Goal: Transaction & Acquisition: Purchase product/service

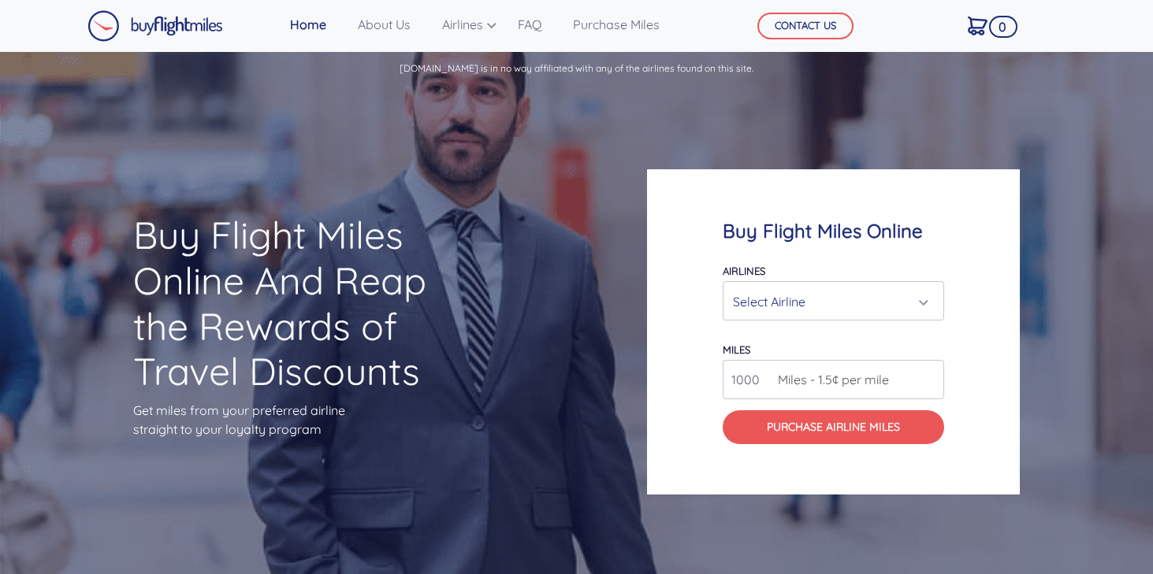
click at [920, 305] on div "Select Airline" at bounding box center [828, 302] width 191 height 30
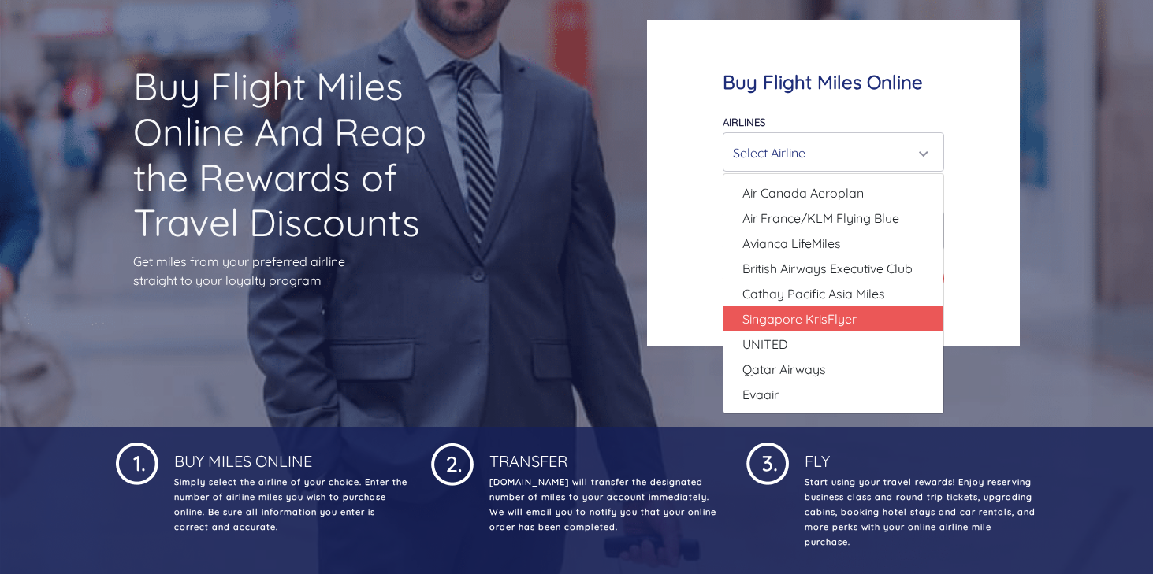
scroll to position [150, 0]
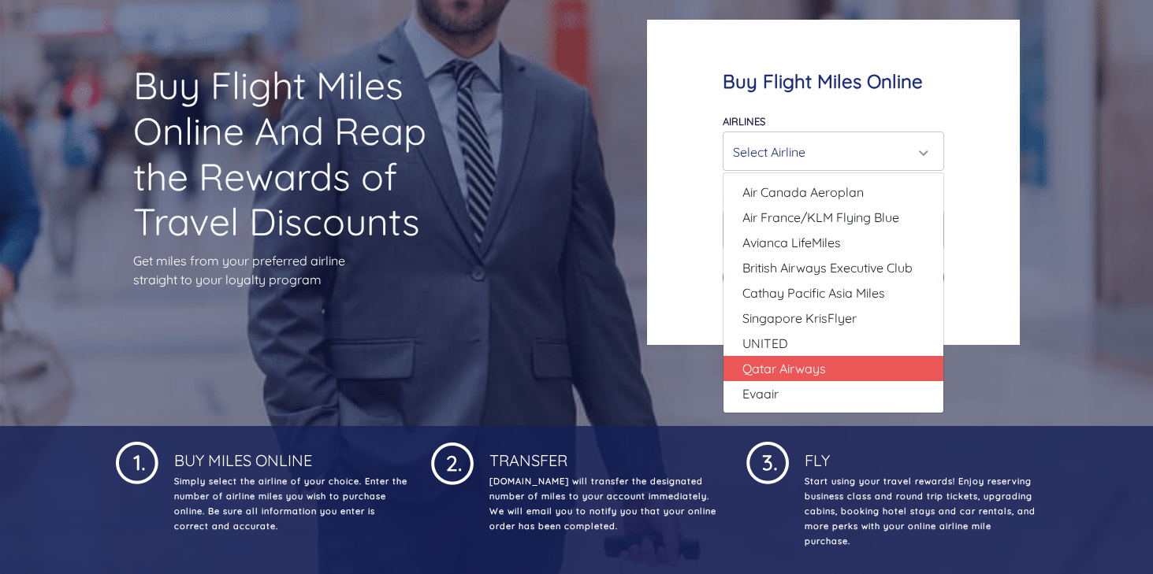
click at [800, 371] on span "Qatar Airways" at bounding box center [784, 368] width 84 height 19
select select "Qatar Airways"
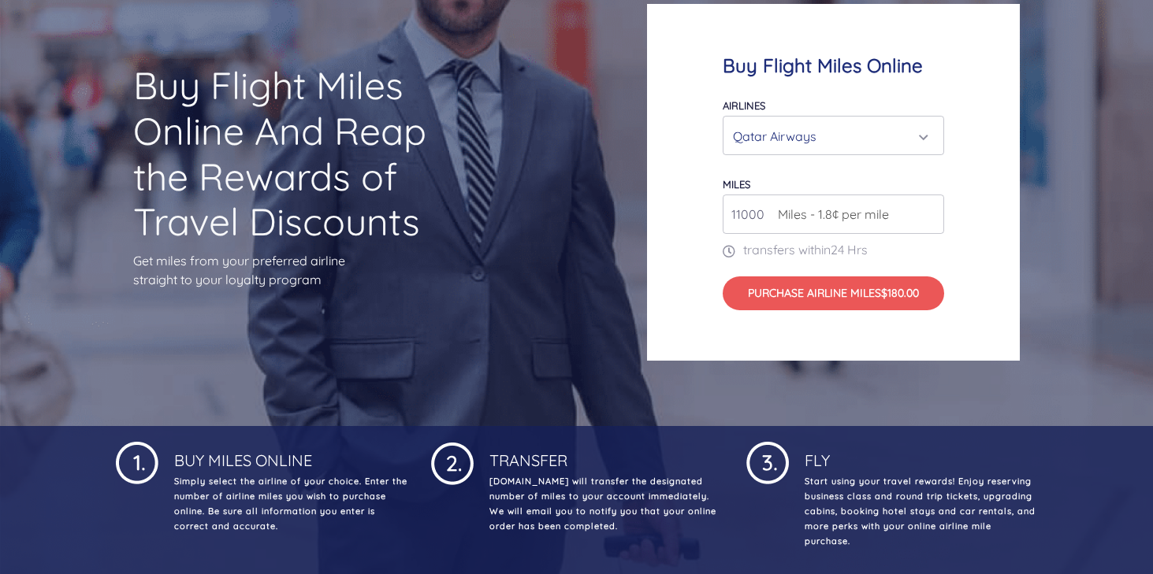
click at [927, 211] on input "11000" at bounding box center [833, 214] width 221 height 39
click at [927, 211] on input "12000" at bounding box center [833, 214] width 221 height 39
click at [926, 211] on input "13000" at bounding box center [833, 214] width 221 height 39
click at [926, 211] on input "14000" at bounding box center [833, 214] width 221 height 39
click at [926, 211] on input "15000" at bounding box center [833, 214] width 221 height 39
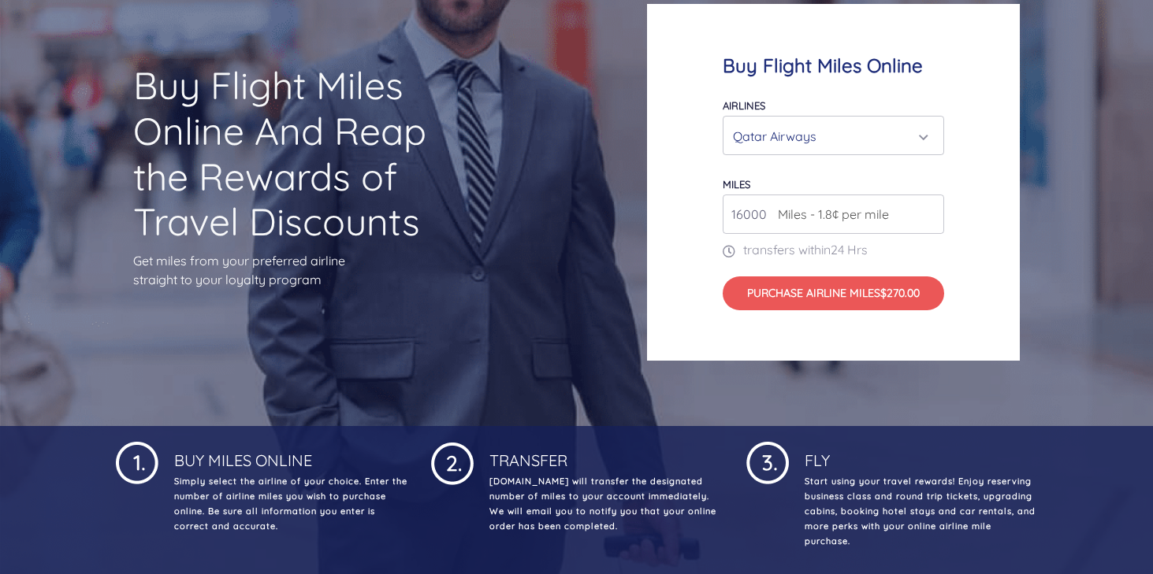
click at [926, 211] on input "16000" at bounding box center [833, 214] width 221 height 39
click at [926, 211] on input "17000" at bounding box center [833, 214] width 221 height 39
click at [926, 211] on input "18000" at bounding box center [833, 214] width 221 height 39
click at [926, 211] on input "19000" at bounding box center [833, 214] width 221 height 39
click at [926, 211] on input "20000" at bounding box center [833, 214] width 221 height 39
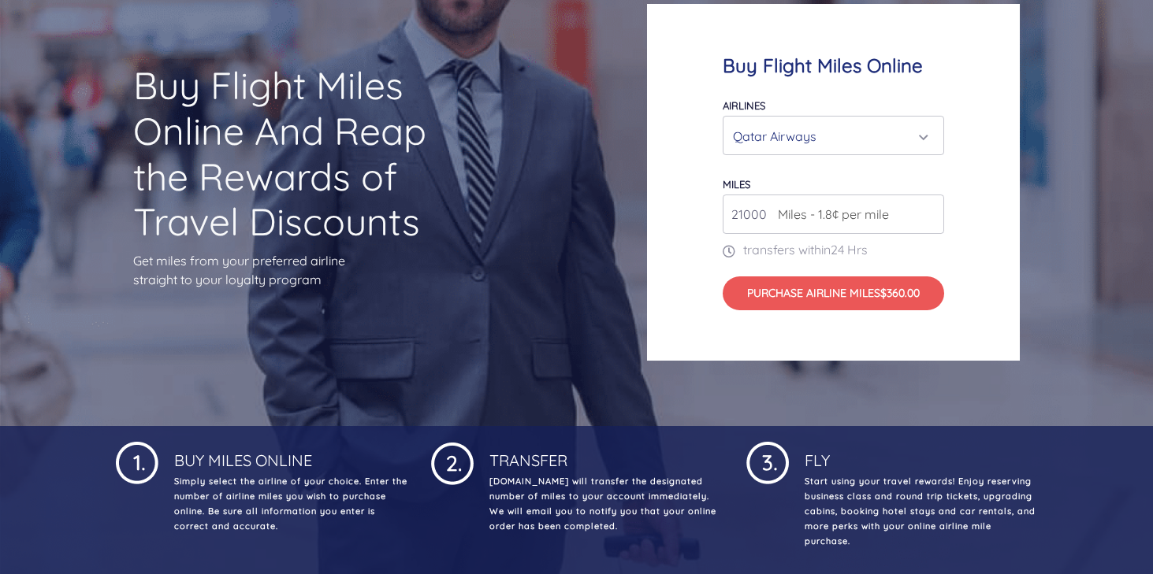
click at [926, 211] on input "21000" at bounding box center [833, 214] width 221 height 39
click at [926, 211] on input "22000" at bounding box center [833, 214] width 221 height 39
click at [926, 211] on input "23000" at bounding box center [833, 214] width 221 height 39
click at [926, 211] on input "24000" at bounding box center [833, 214] width 221 height 39
click at [926, 211] on input "25000" at bounding box center [833, 214] width 221 height 39
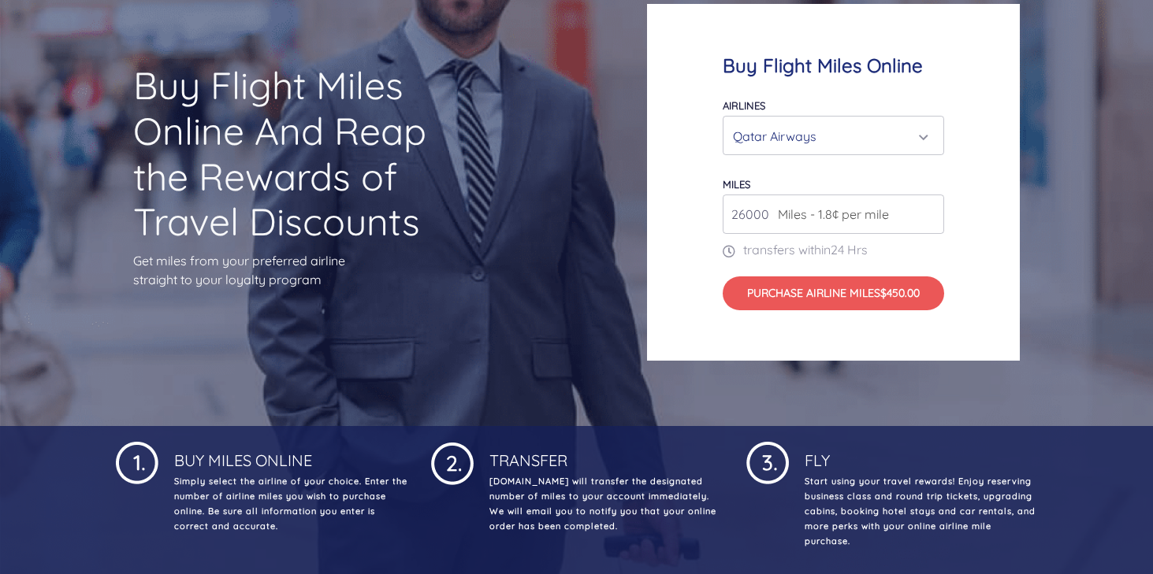
click at [926, 211] on input "26000" at bounding box center [833, 214] width 221 height 39
click at [926, 211] on input "27000" at bounding box center [833, 214] width 221 height 39
click at [926, 211] on input "28000" at bounding box center [833, 214] width 221 height 39
click at [926, 211] on input "29000" at bounding box center [833, 214] width 221 height 39
click at [926, 211] on input "30000" at bounding box center [833, 214] width 221 height 39
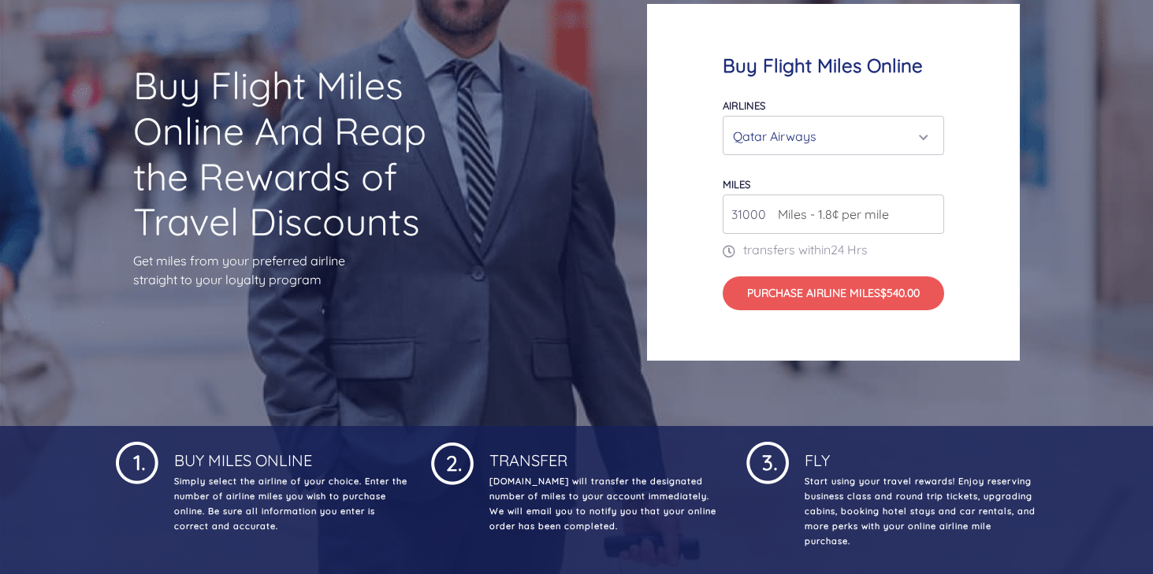
click at [926, 211] on input "31000" at bounding box center [833, 214] width 221 height 39
click at [926, 211] on input "32000" at bounding box center [833, 214] width 221 height 39
click at [926, 210] on input "359000" at bounding box center [833, 214] width 221 height 39
click at [926, 210] on input "360000" at bounding box center [833, 214] width 221 height 39
click at [926, 210] on input "361000" at bounding box center [833, 214] width 221 height 39
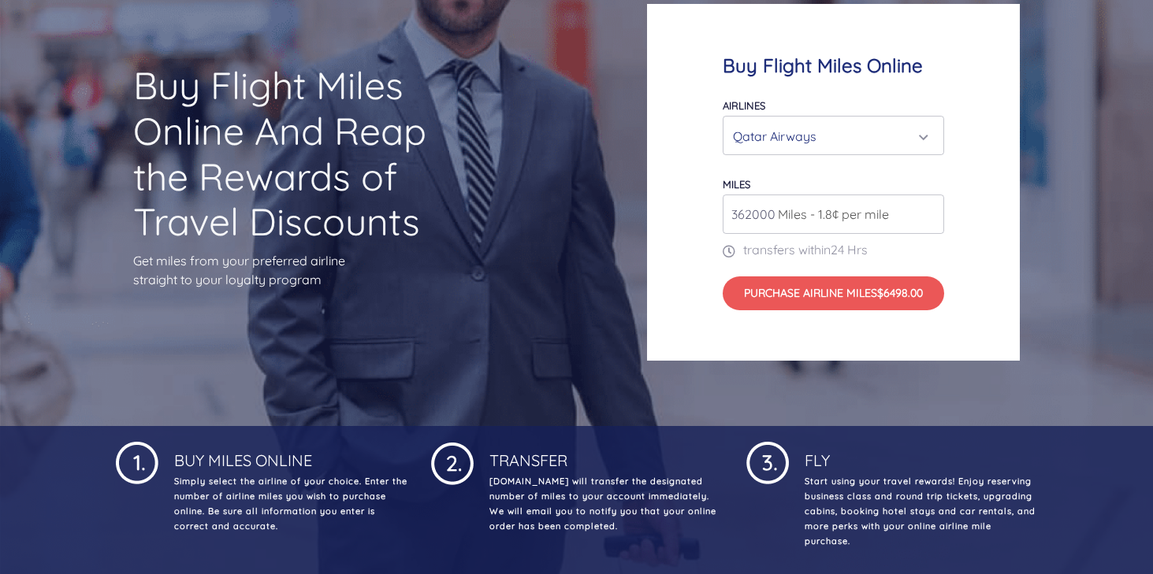
click at [926, 210] on input "362000" at bounding box center [833, 214] width 221 height 39
click at [926, 210] on input "365000" at bounding box center [833, 214] width 221 height 39
click at [926, 210] on input "366000" at bounding box center [833, 214] width 221 height 39
click at [926, 210] on input "367000" at bounding box center [833, 214] width 221 height 39
click at [926, 210] on input "368000" at bounding box center [833, 214] width 221 height 39
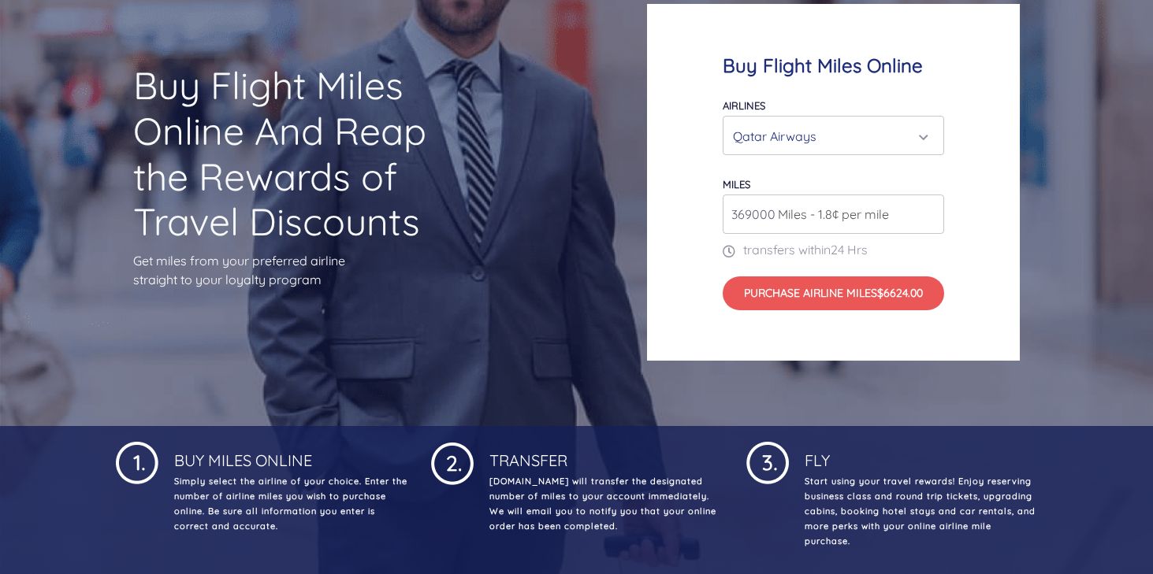
click at [926, 210] on input "369000" at bounding box center [833, 214] width 221 height 39
click at [926, 210] on input "370000" at bounding box center [833, 214] width 221 height 39
click at [926, 210] on input "371000" at bounding box center [833, 214] width 221 height 39
click at [926, 210] on input "372000" at bounding box center [833, 214] width 221 height 39
click at [926, 210] on input "373000" at bounding box center [833, 214] width 221 height 39
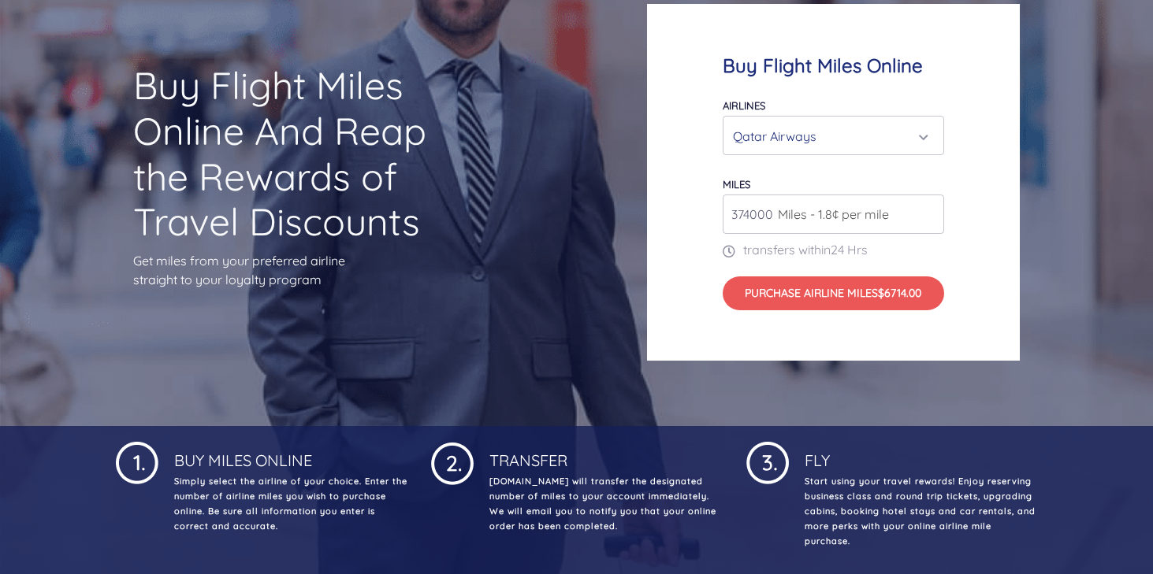
click at [926, 210] on input "374000" at bounding box center [833, 214] width 221 height 39
click at [926, 210] on input "375000" at bounding box center [833, 214] width 221 height 39
click at [926, 210] on input "376000" at bounding box center [833, 214] width 221 height 39
click at [926, 210] on input "377000" at bounding box center [833, 214] width 221 height 39
click at [926, 210] on input "386000" at bounding box center [833, 214] width 221 height 39
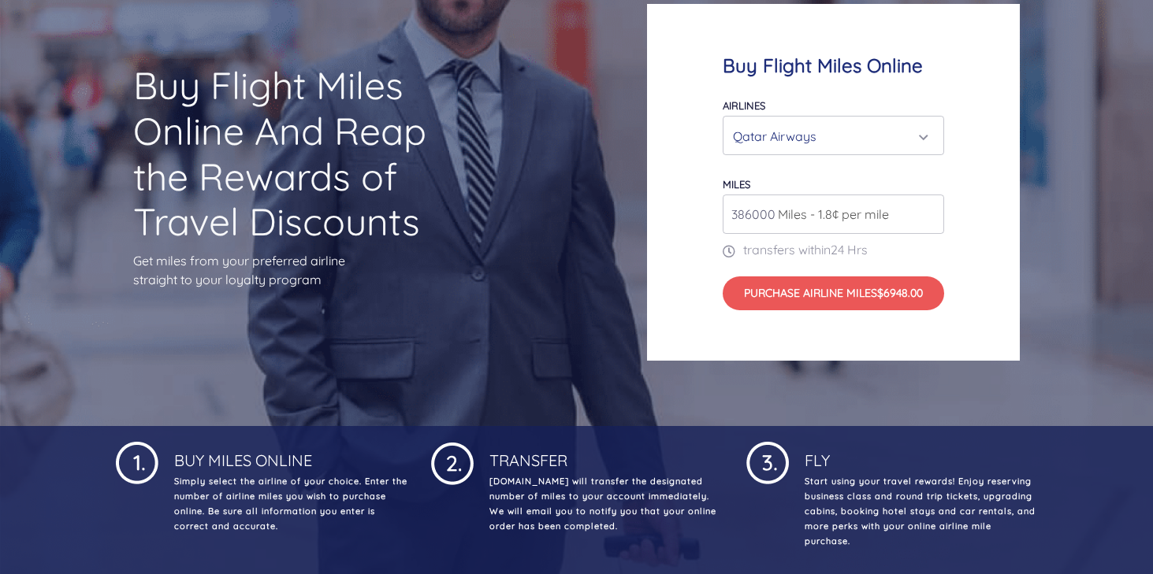
click at [931, 226] on input "386000" at bounding box center [833, 214] width 221 height 39
click at [927, 221] on input "385000" at bounding box center [833, 214] width 221 height 39
click at [927, 221] on input "384000" at bounding box center [833, 214] width 221 height 39
click at [927, 221] on input "383000" at bounding box center [833, 214] width 221 height 39
click at [927, 221] on input "382000" at bounding box center [833, 214] width 221 height 39
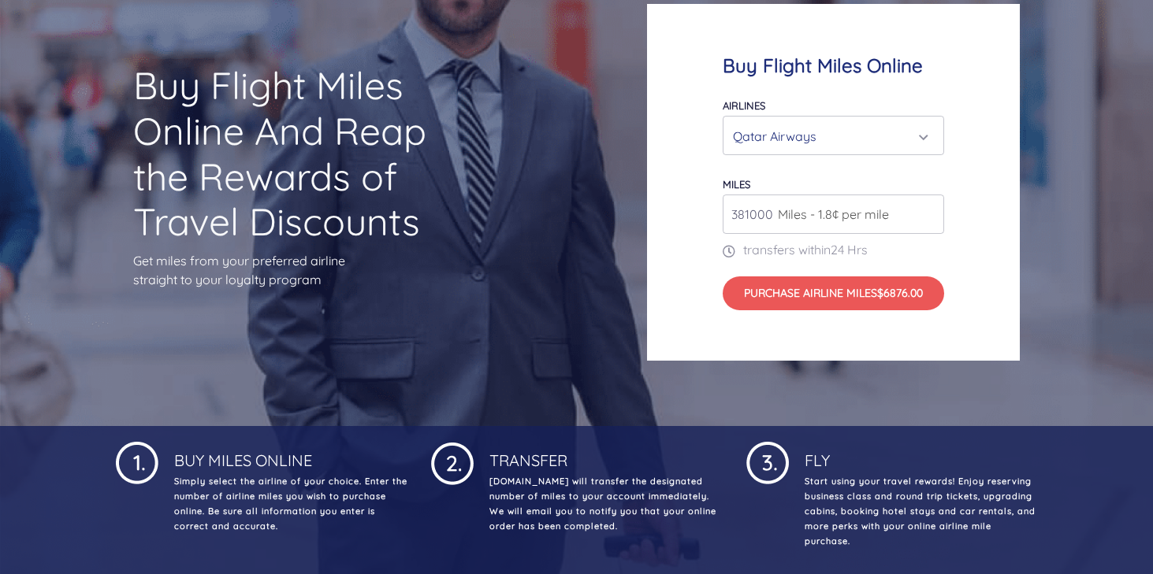
click at [927, 221] on input "381000" at bounding box center [833, 214] width 221 height 39
type input "380000"
click at [927, 221] on input "380000" at bounding box center [833, 214] width 221 height 39
click at [927, 134] on div "Qatar Airways" at bounding box center [833, 136] width 201 height 30
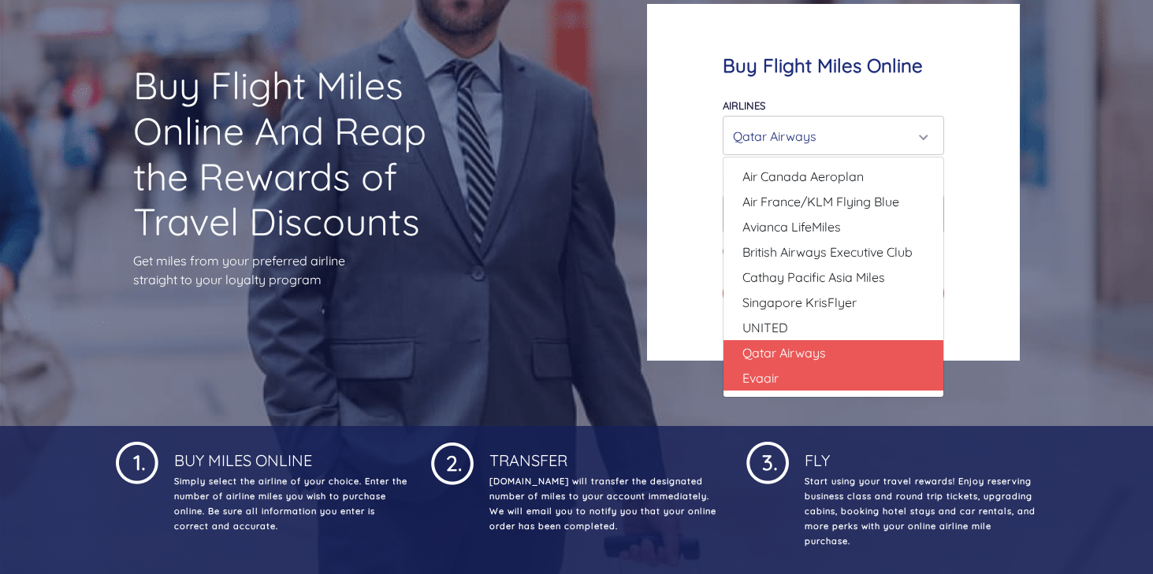
click at [839, 388] on link "Evaair" at bounding box center [833, 378] width 220 height 25
select select "Evaair"
type input "50000"
